Goal: Information Seeking & Learning: Learn about a topic

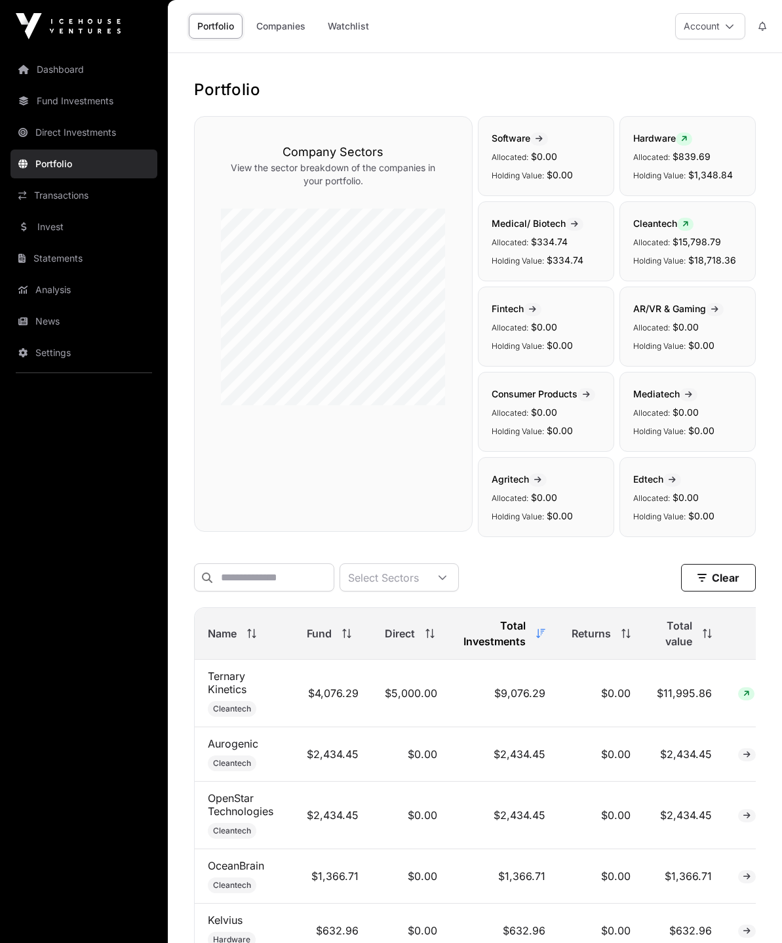
click at [54, 225] on link "Invest" at bounding box center [83, 226] width 147 height 29
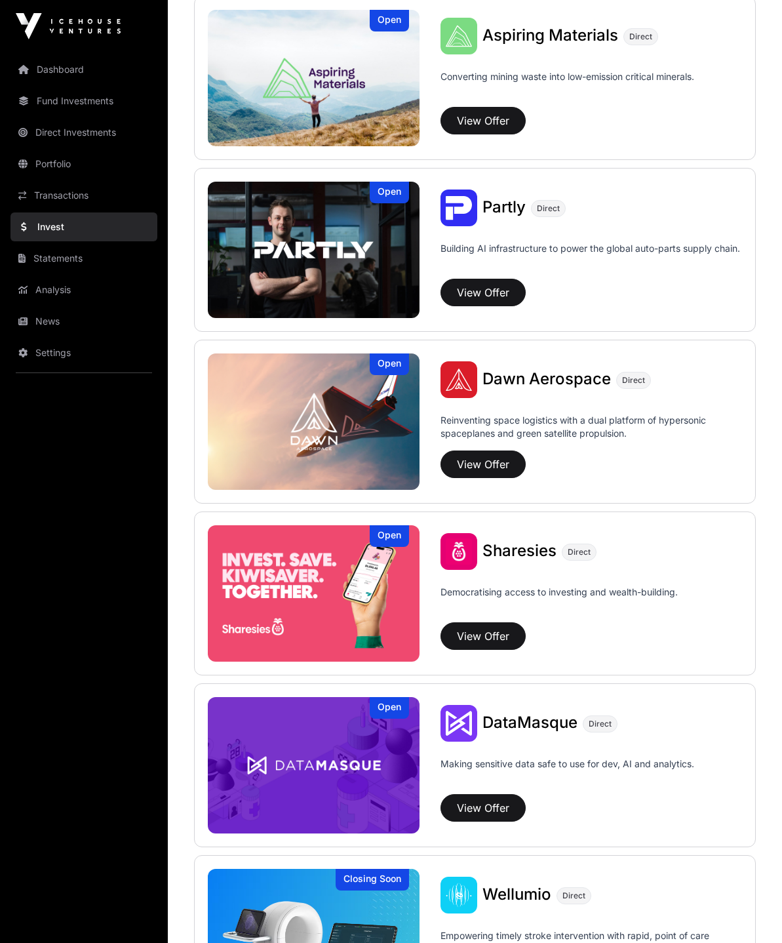
scroll to position [1246, 0]
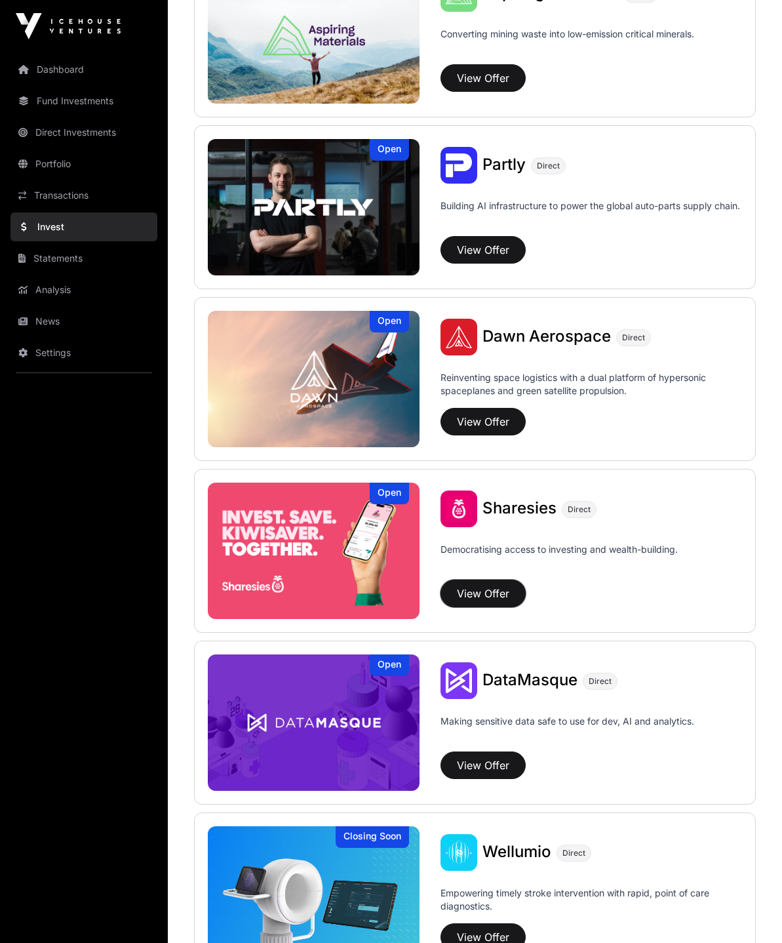
click at [489, 592] on button "View Offer" at bounding box center [483, 594] width 85 height 28
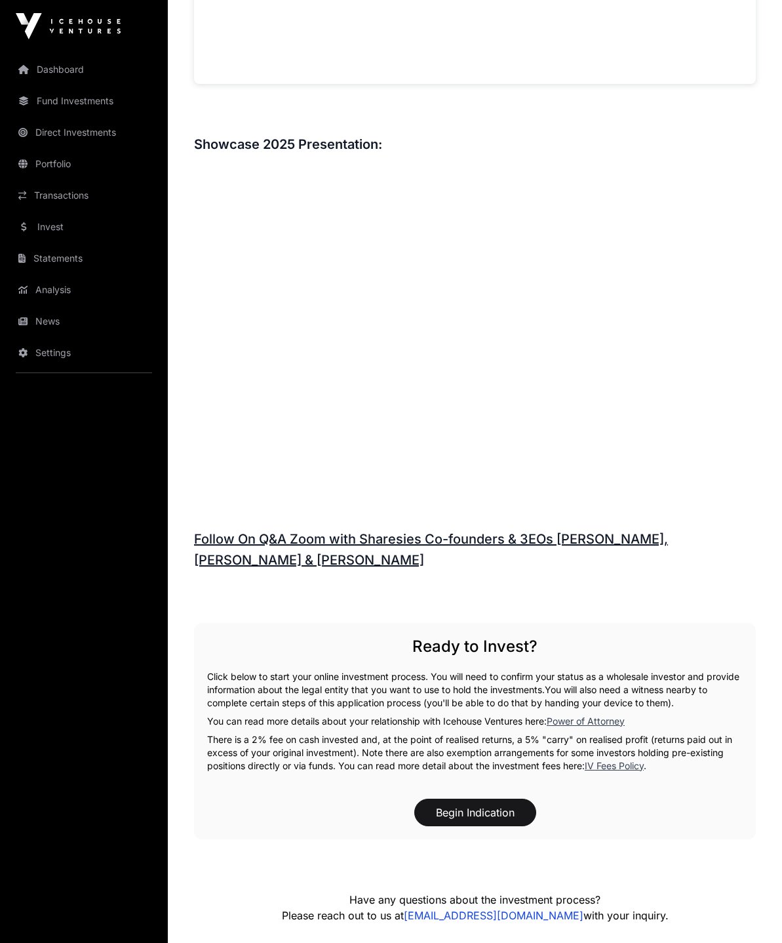
scroll to position [1180, 0]
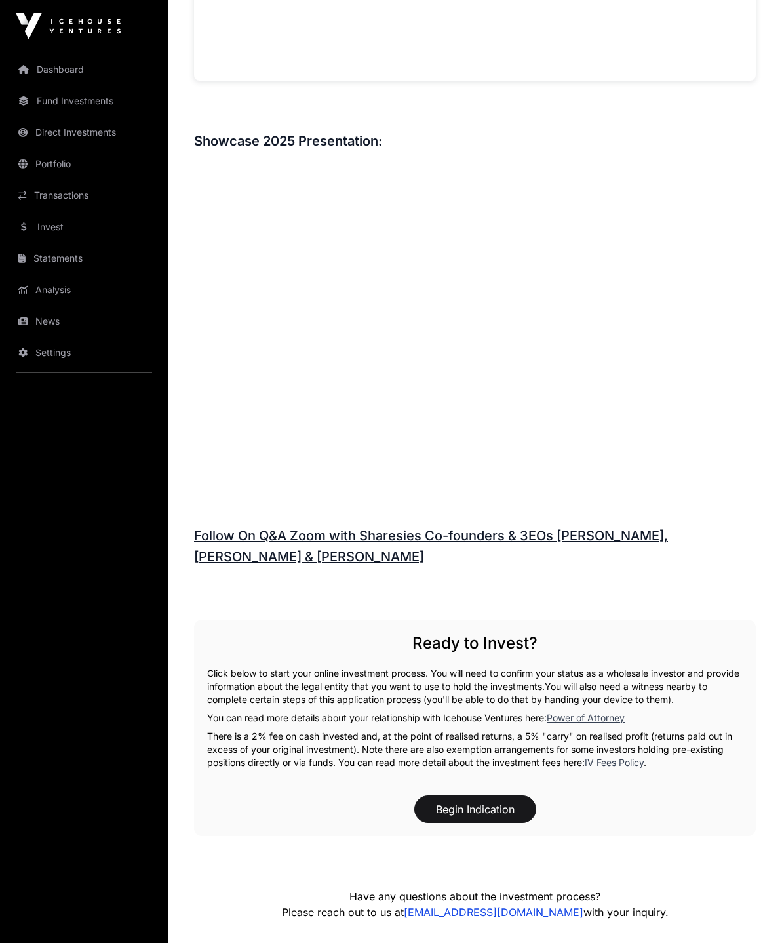
click at [625, 763] on link "IV Fees Policy" at bounding box center [614, 762] width 59 height 11
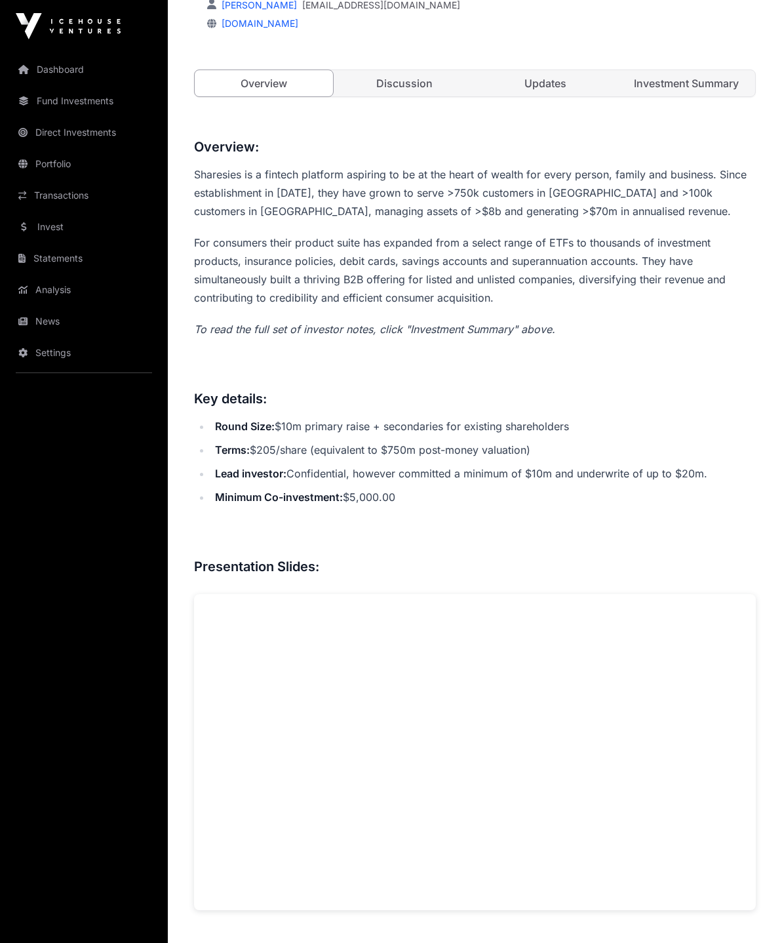
scroll to position [328, 0]
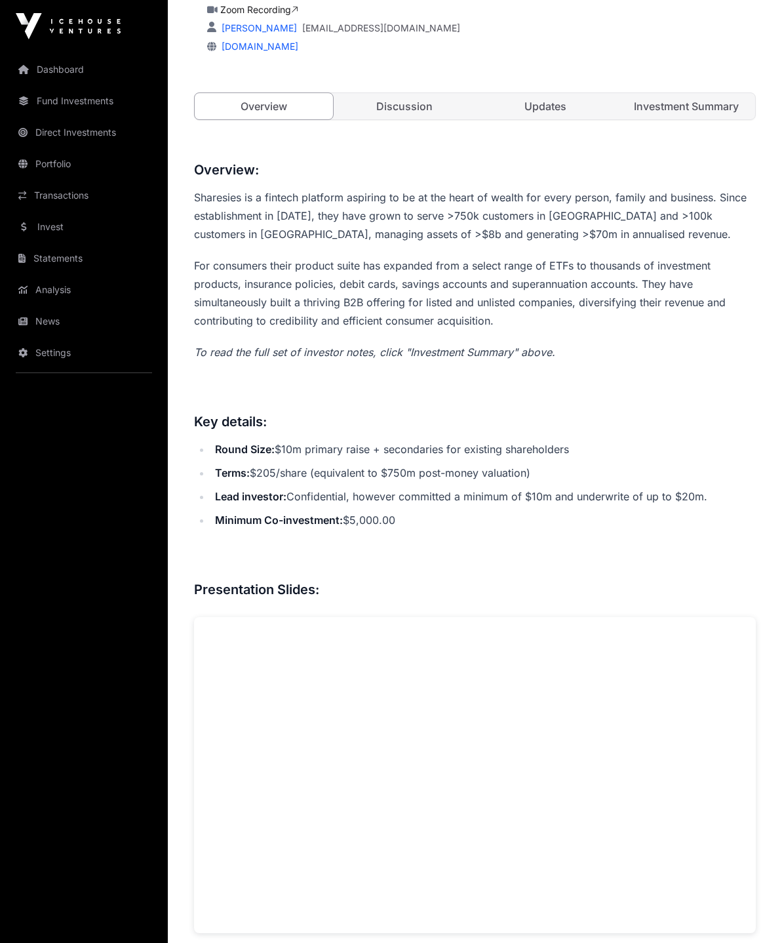
click at [553, 110] on link "Updates" at bounding box center [546, 106] width 138 height 26
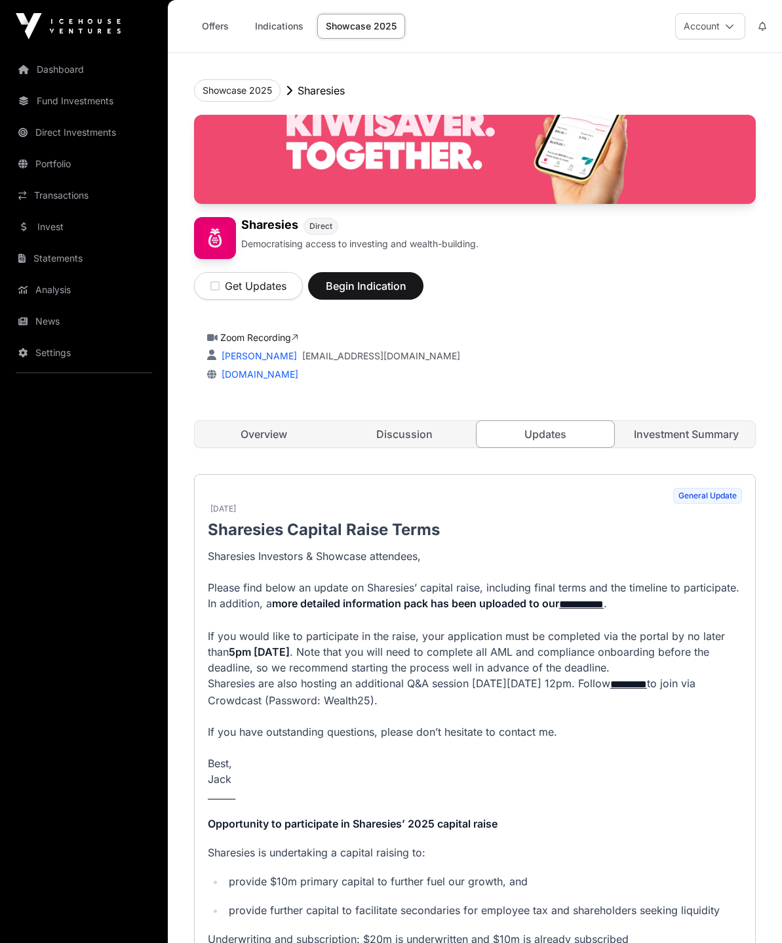
click at [658, 435] on link "Investment Summary" at bounding box center [686, 434] width 138 height 26
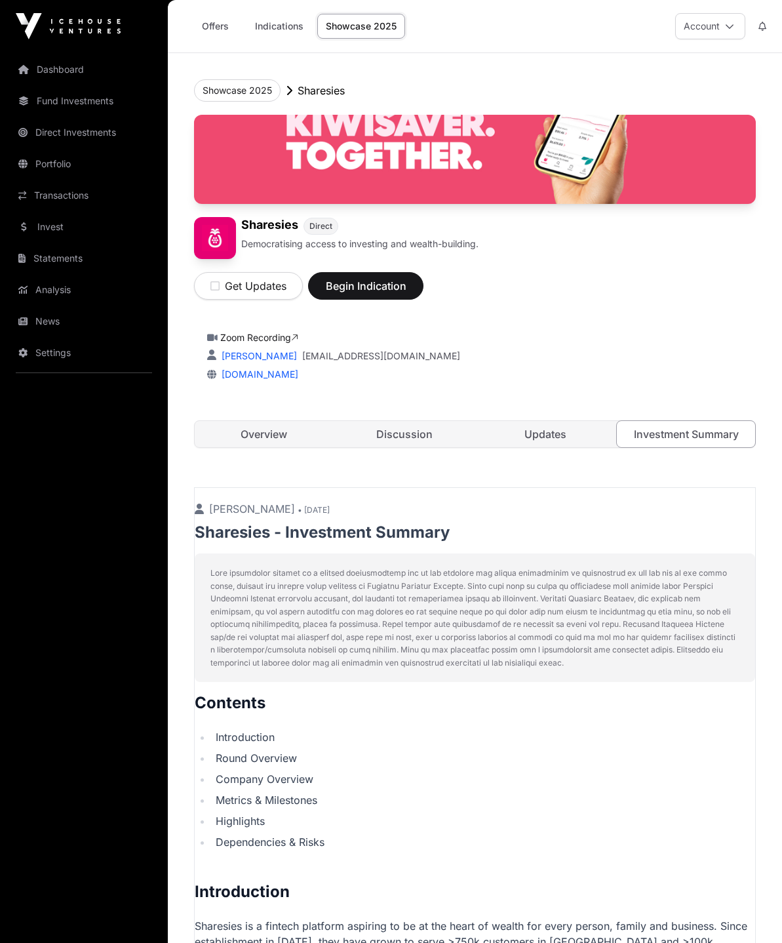
click at [253, 441] on link "Overview" at bounding box center [264, 434] width 138 height 26
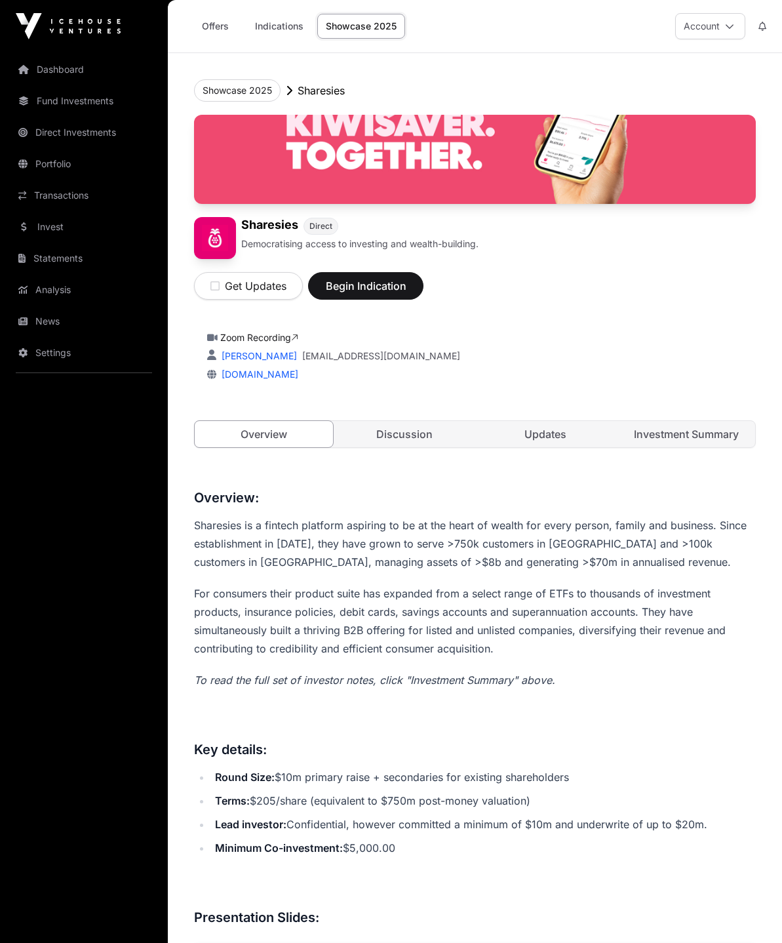
click at [52, 236] on link "Invest" at bounding box center [83, 226] width 147 height 29
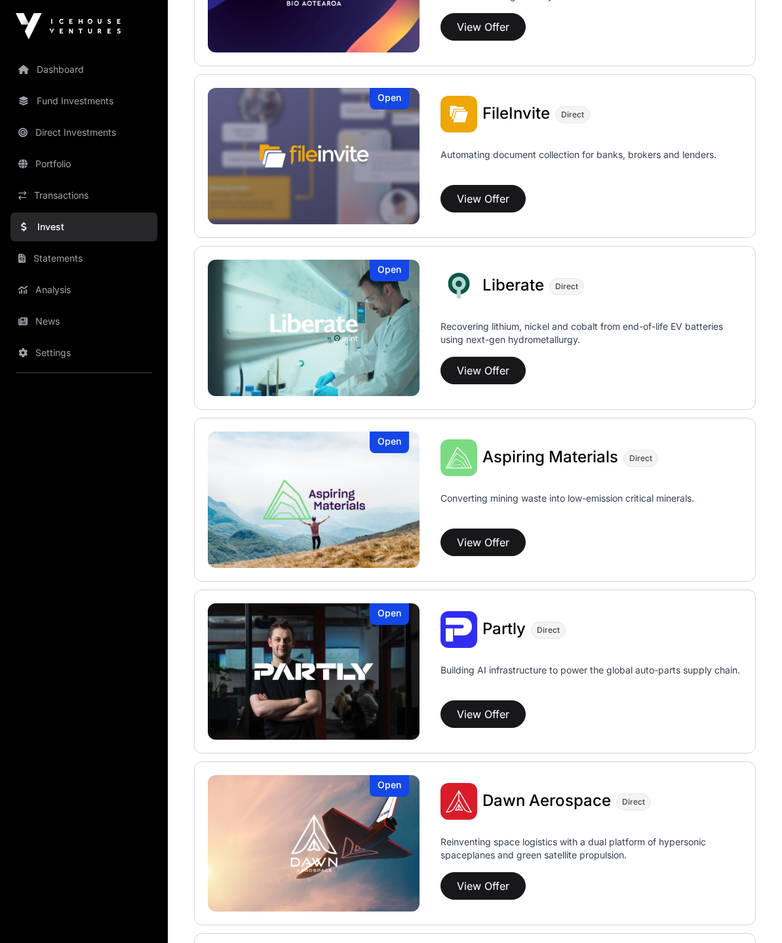
scroll to position [787, 0]
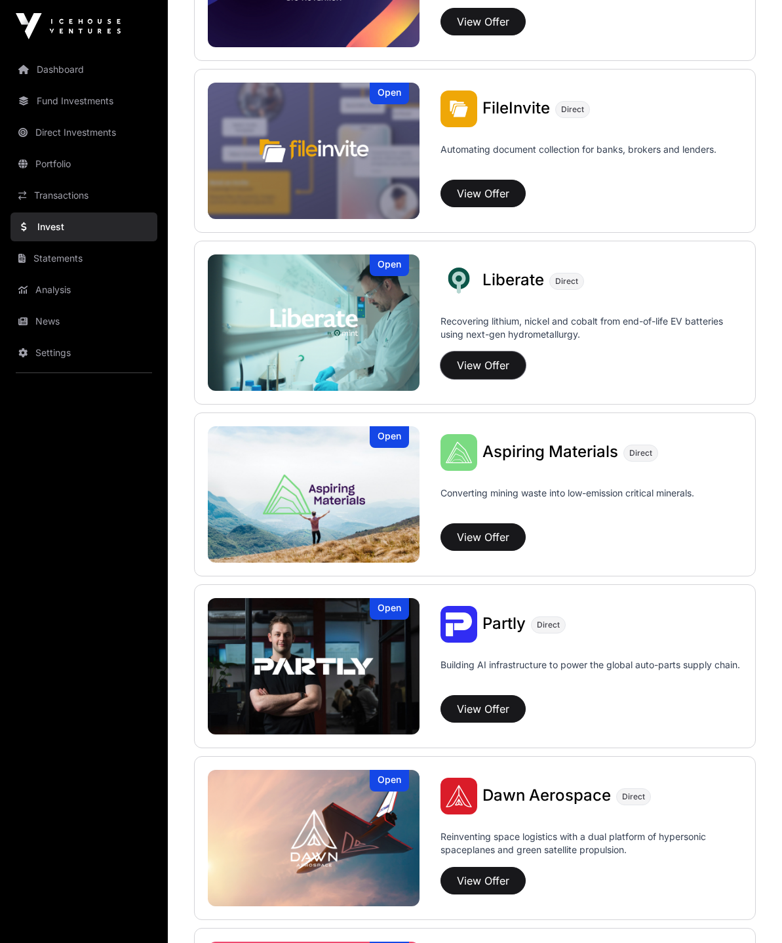
click at [504, 370] on button "View Offer" at bounding box center [483, 365] width 85 height 28
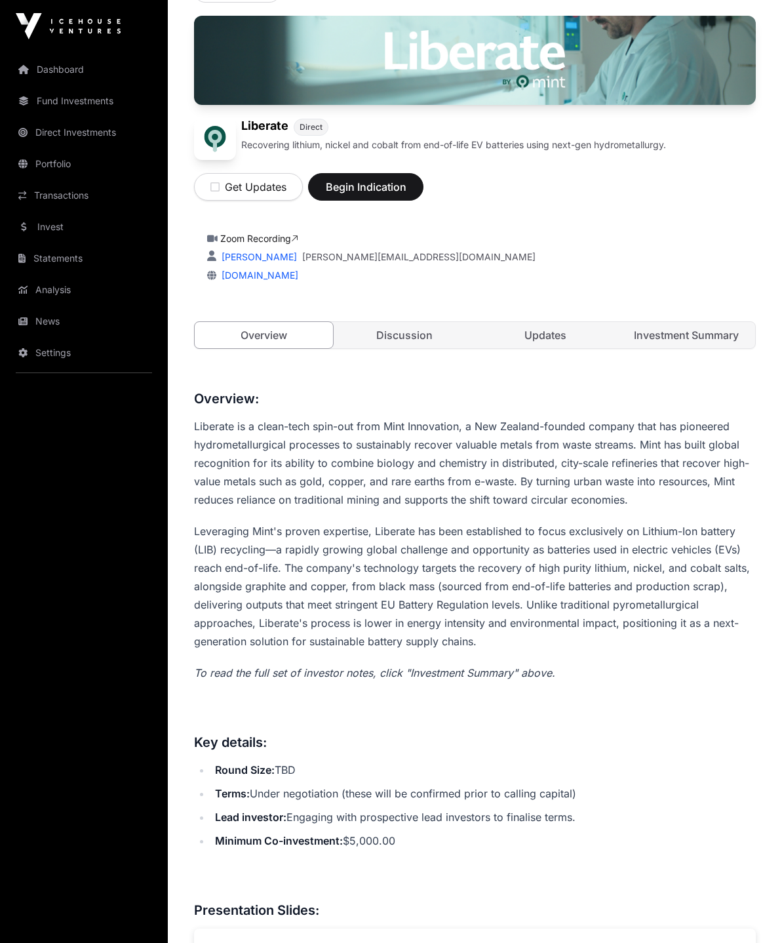
scroll to position [131, 0]
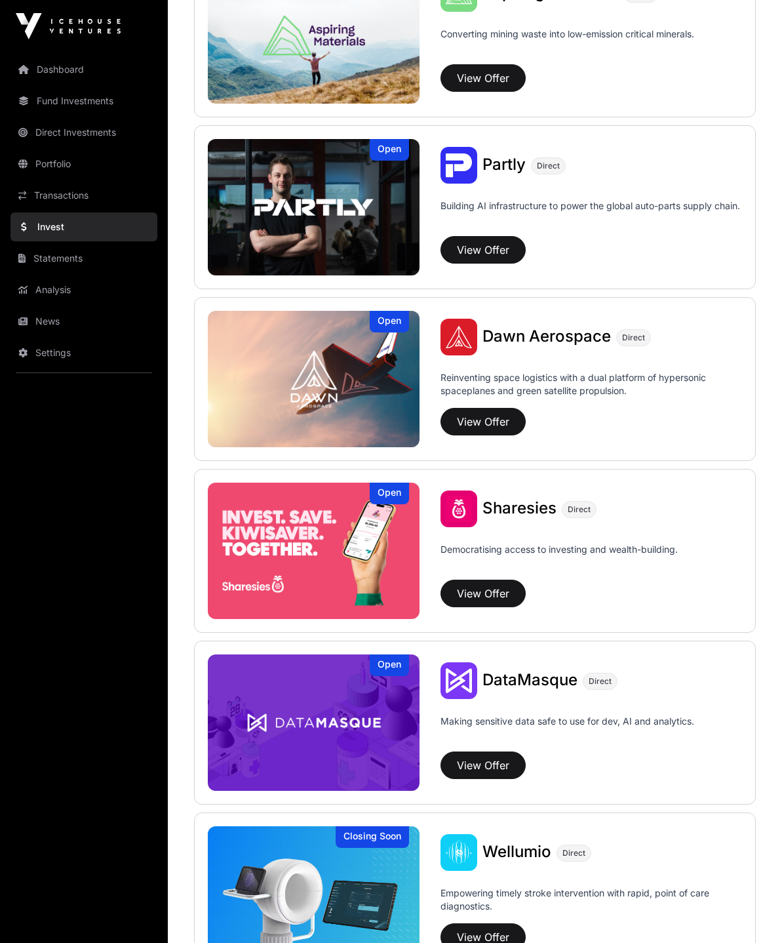
scroll to position [1311, 0]
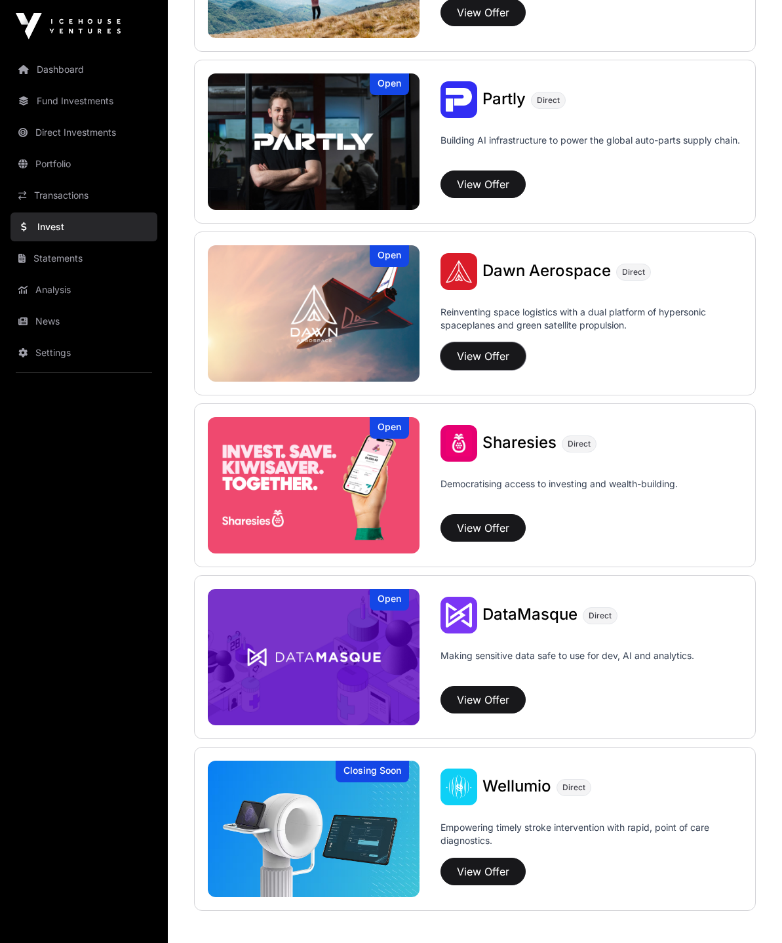
click at [461, 353] on button "View Offer" at bounding box center [483, 356] width 85 height 28
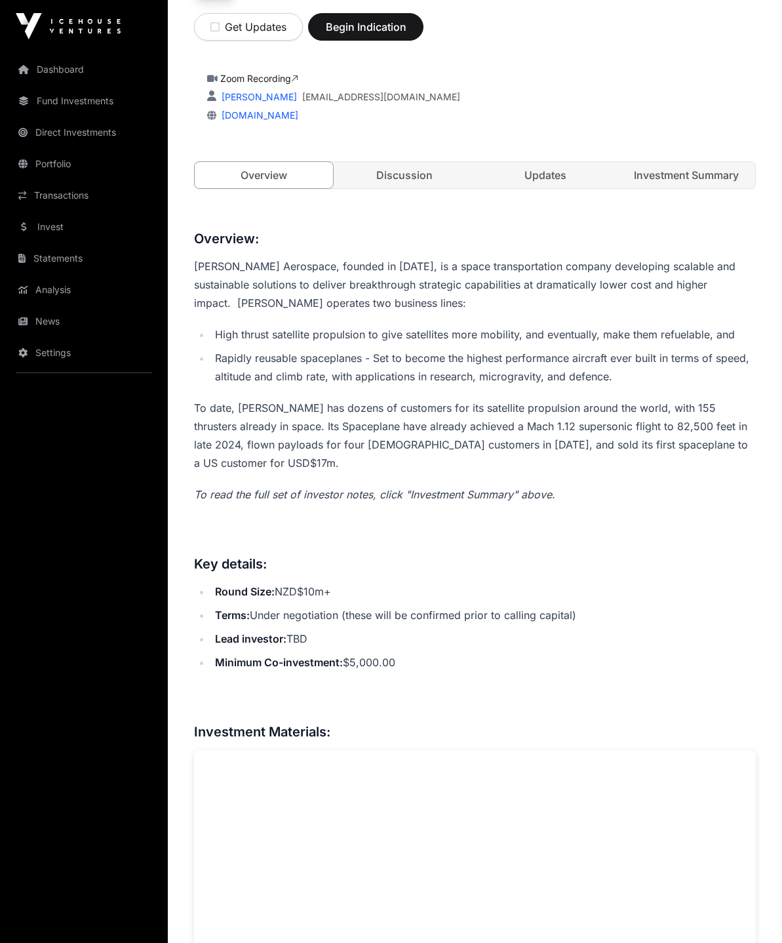
scroll to position [262, 0]
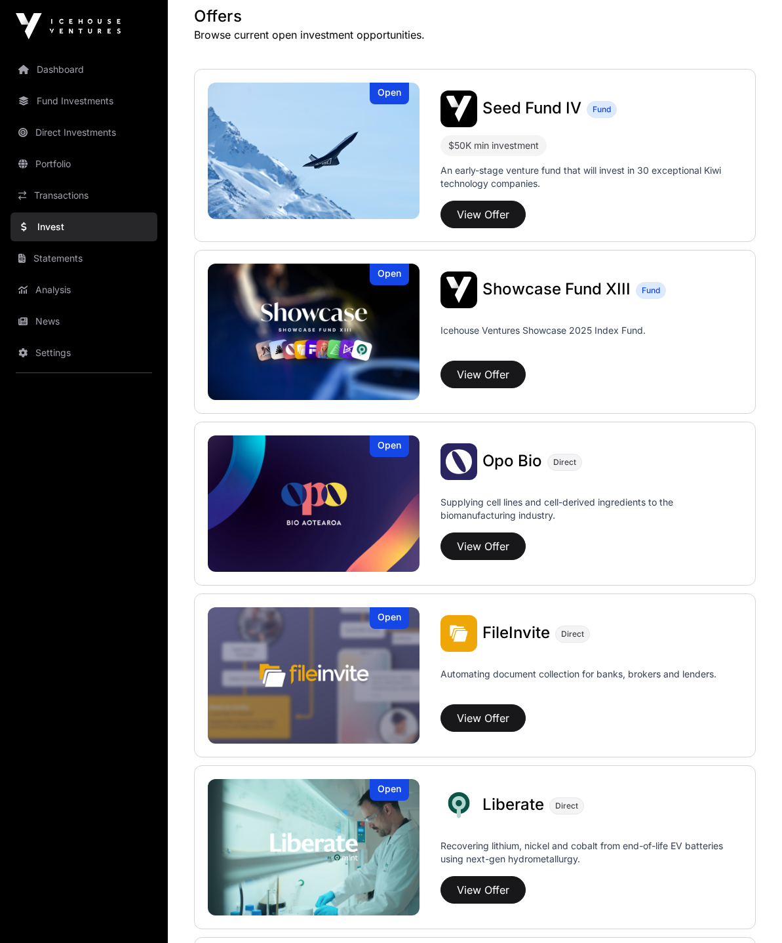
scroll to position [209, 0]
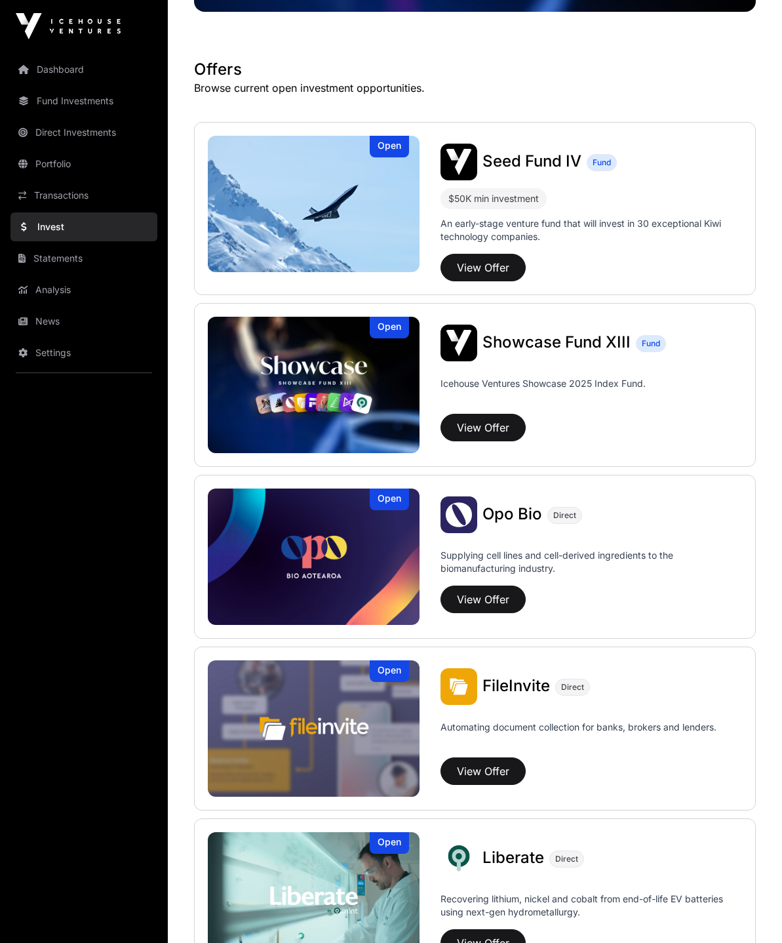
click at [523, 342] on span "Showcase Fund XIII" at bounding box center [557, 341] width 148 height 19
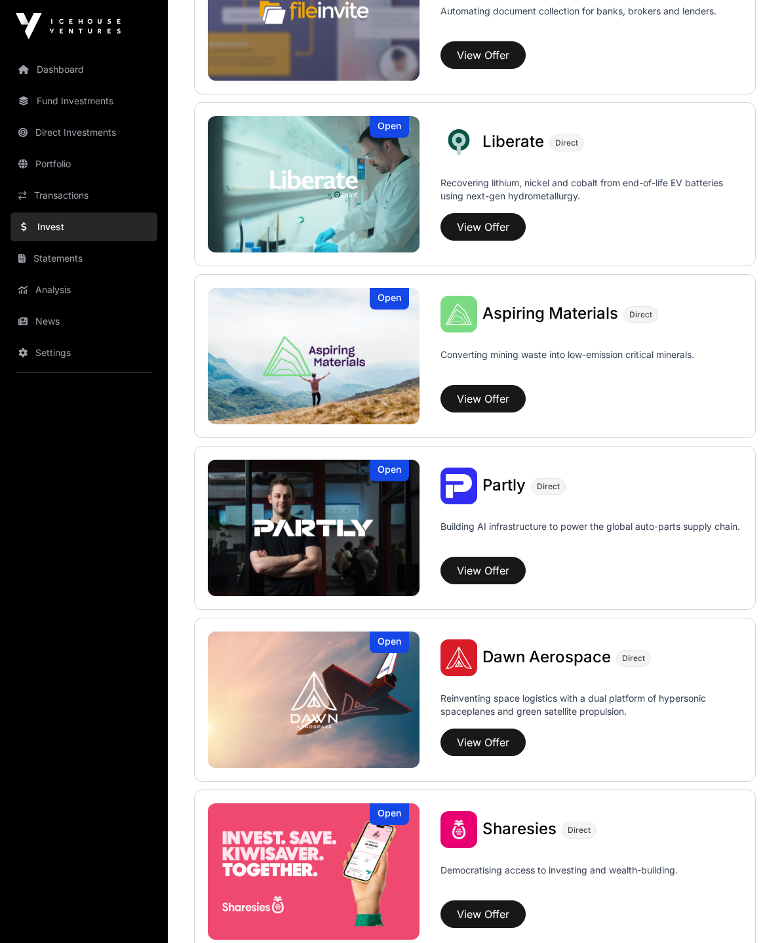
scroll to position [930, 0]
